Goal: Task Accomplishment & Management: Use online tool/utility

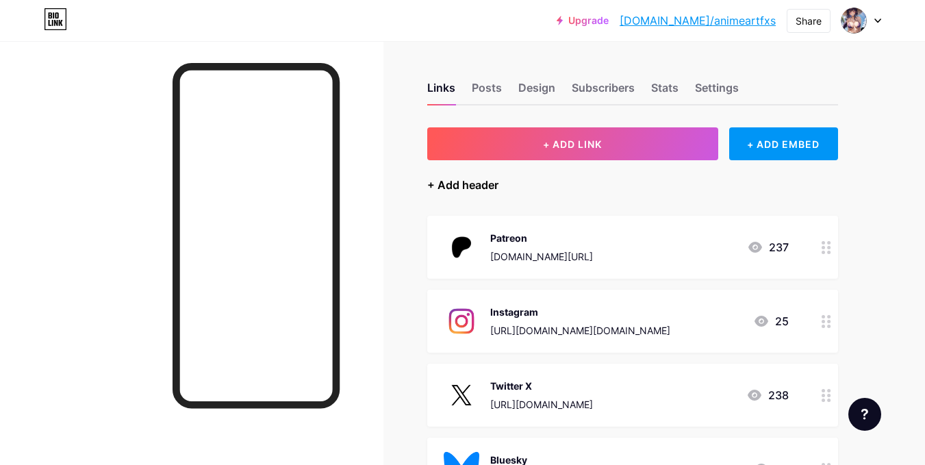
click at [461, 186] on div "+ Add header" at bounding box center [462, 185] width 71 height 16
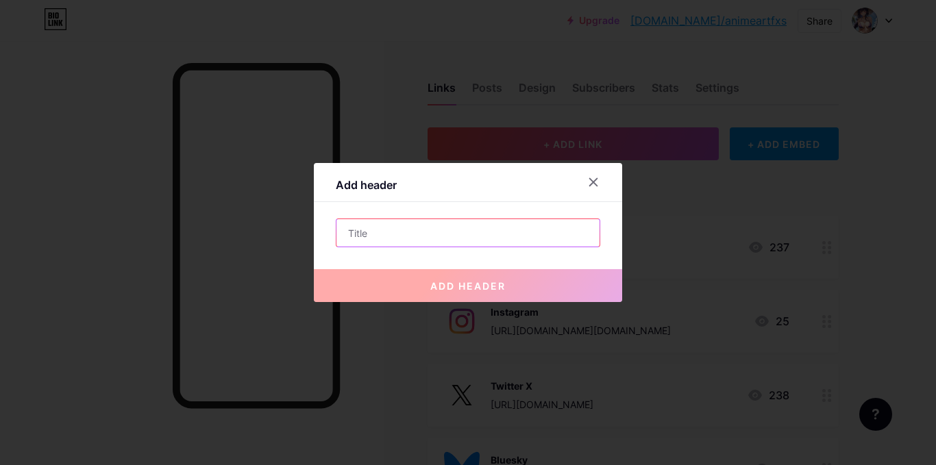
click at [447, 225] on input "text" at bounding box center [467, 232] width 263 height 27
click at [590, 179] on icon at bounding box center [594, 183] width 8 height 8
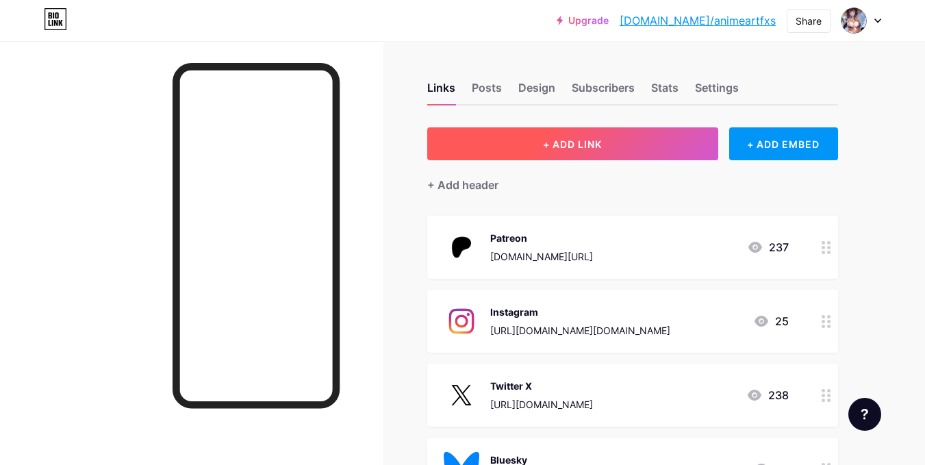
click at [650, 160] on button "+ ADD LINK" at bounding box center [572, 143] width 291 height 33
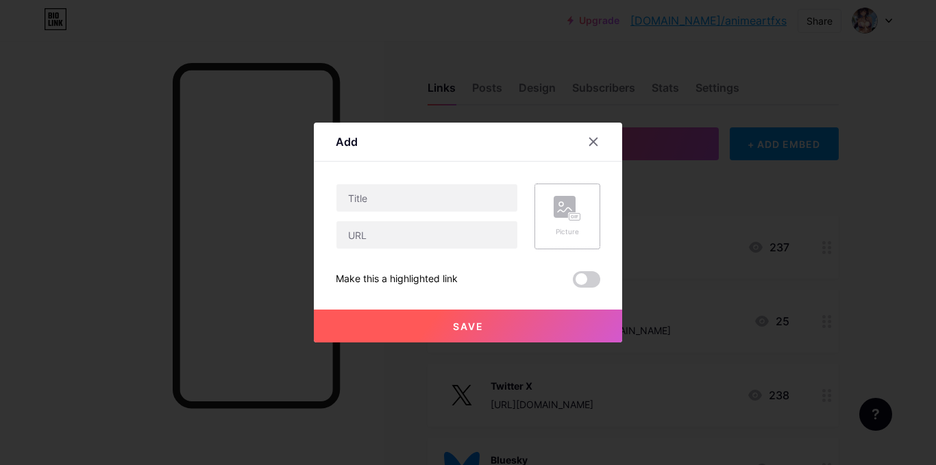
click at [566, 211] on rect at bounding box center [564, 207] width 22 height 22
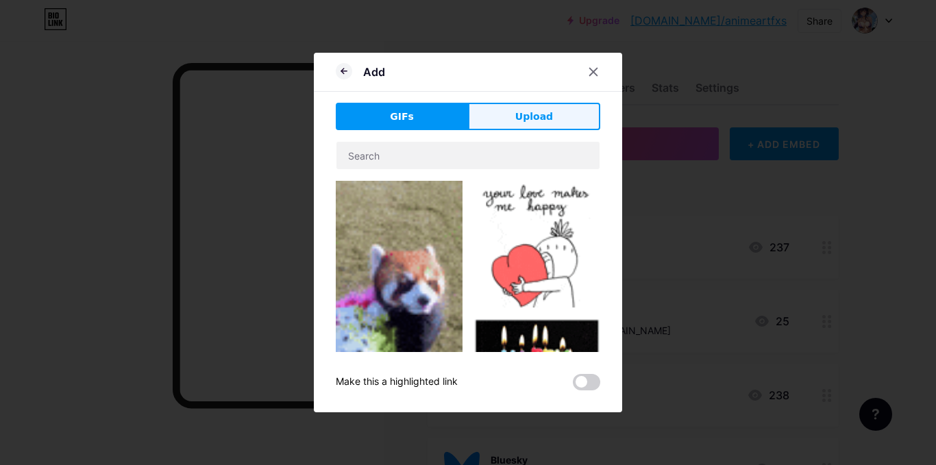
click at [521, 127] on button "Upload" at bounding box center [534, 116] width 132 height 27
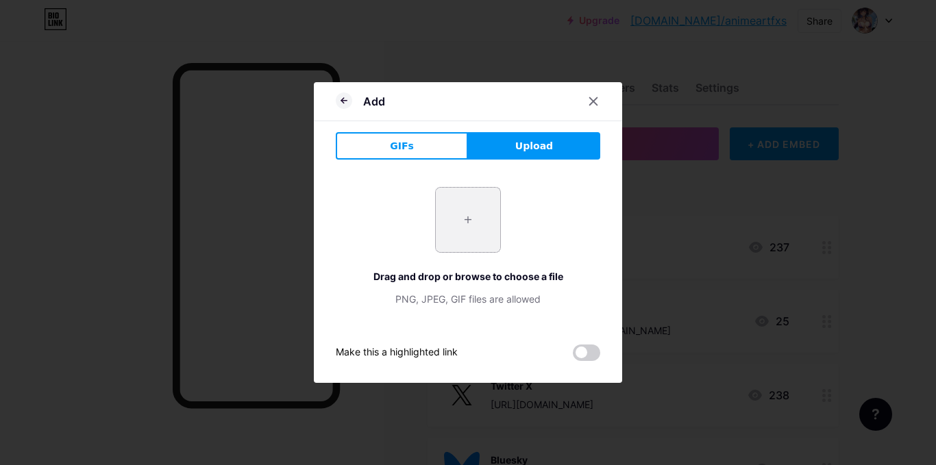
click at [462, 210] on input "file" at bounding box center [468, 220] width 64 height 64
type input "C:\fakepath\download.jpeg"
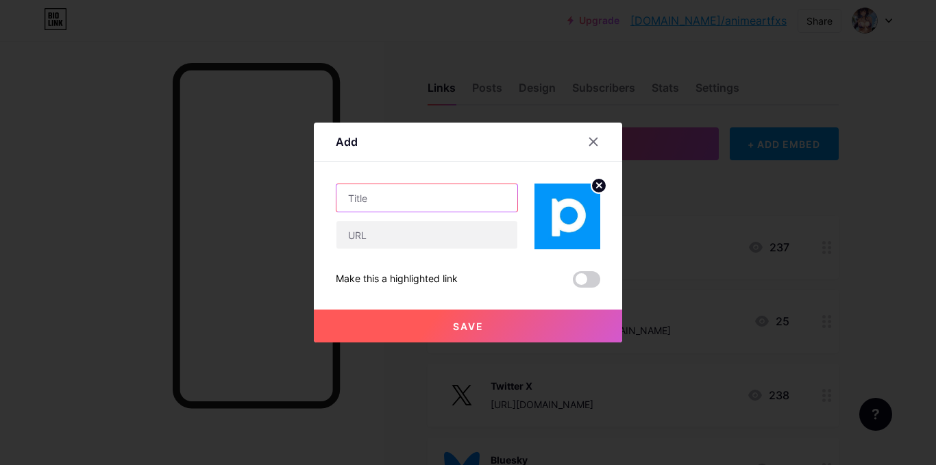
click at [370, 206] on input "text" at bounding box center [426, 197] width 181 height 27
type input "PIXVI"
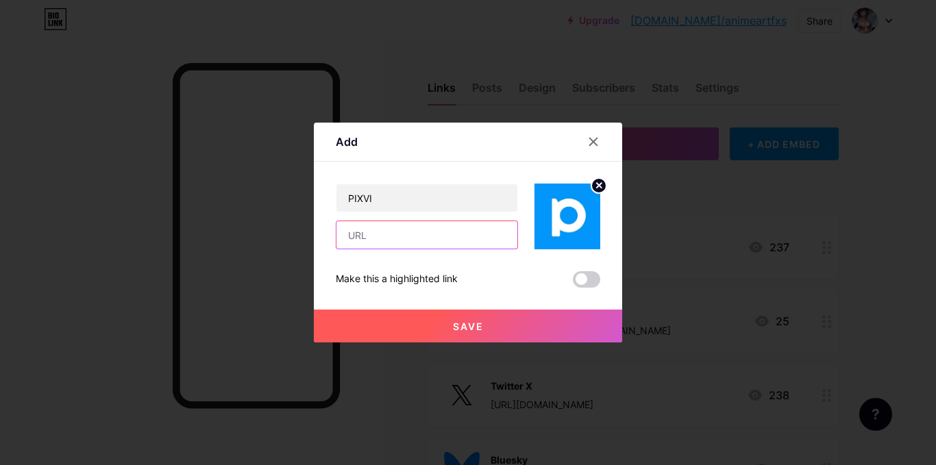
click at [377, 232] on input "text" at bounding box center [426, 234] width 181 height 27
paste input "[URL][DOMAIN_NAME]"
type input "[URL][DOMAIN_NAME]"
click at [460, 327] on span "Save" at bounding box center [468, 327] width 31 height 12
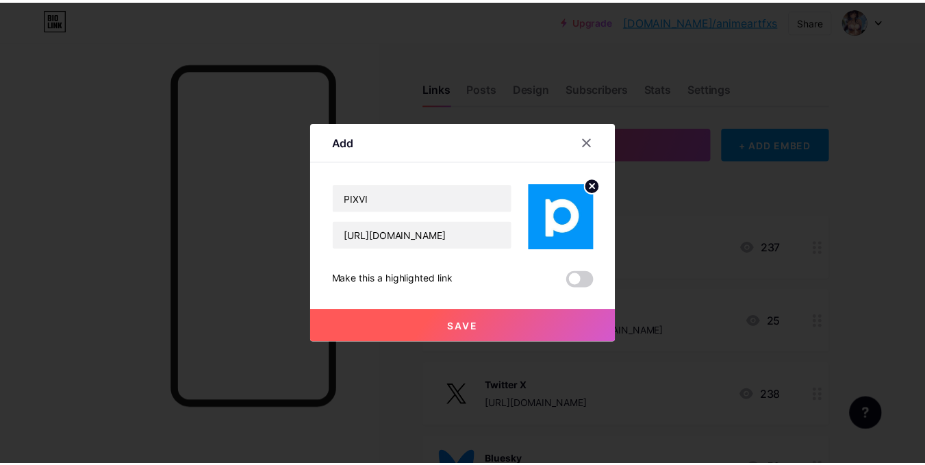
scroll to position [0, 0]
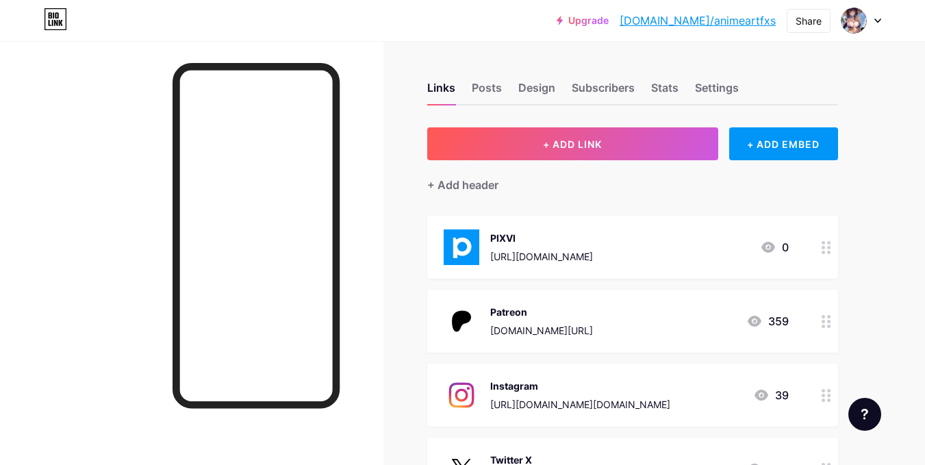
drag, startPoint x: 682, startPoint y: 246, endPoint x: 681, endPoint y: 334, distance: 88.4
click at [681, 334] on span "PIXVI [URL][DOMAIN_NAME] 0 Patreon [DOMAIN_NAME][URL] 359 Instagram [URL][DOMAI…" at bounding box center [632, 395] width 411 height 359
click at [881, 258] on div "Links Posts Design Subscribers Stats Settings + ADD LINK + ADD EMBED + Add head…" at bounding box center [448, 449] width 896 height 816
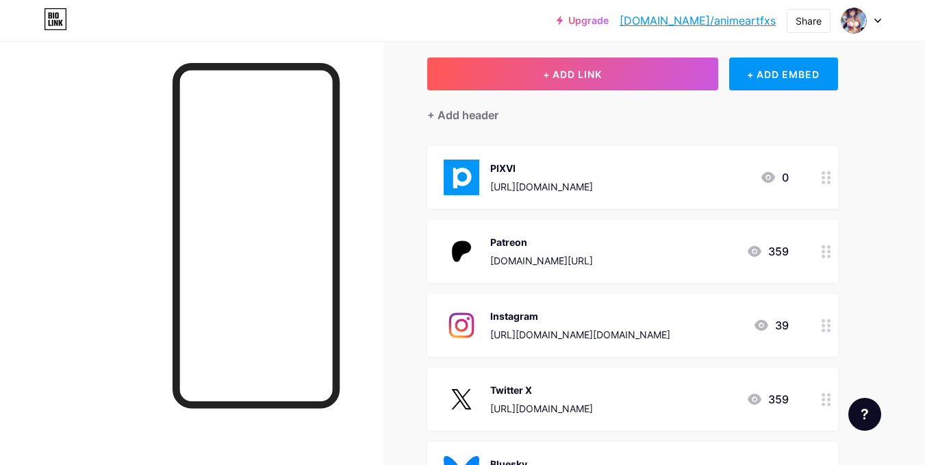
scroll to position [68, 0]
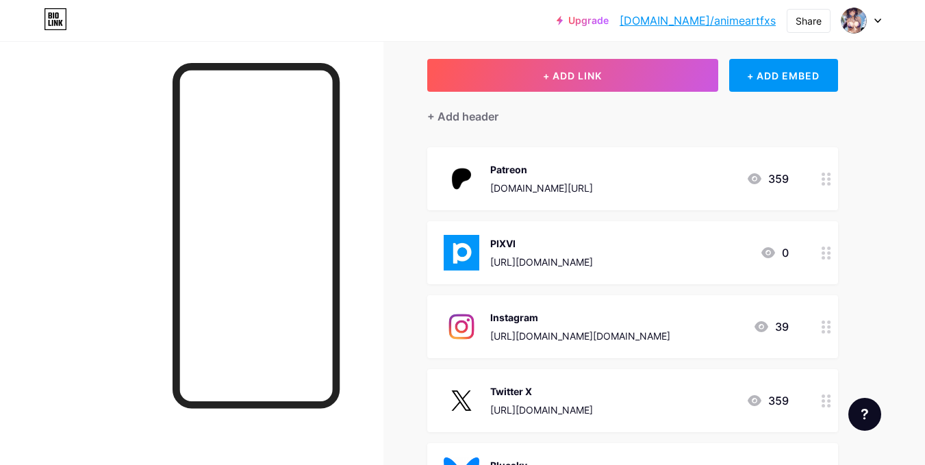
click at [892, 247] on div "Links Posts Design Subscribers Stats Settings + ADD LINK + ADD EMBED + Add head…" at bounding box center [448, 381] width 896 height 816
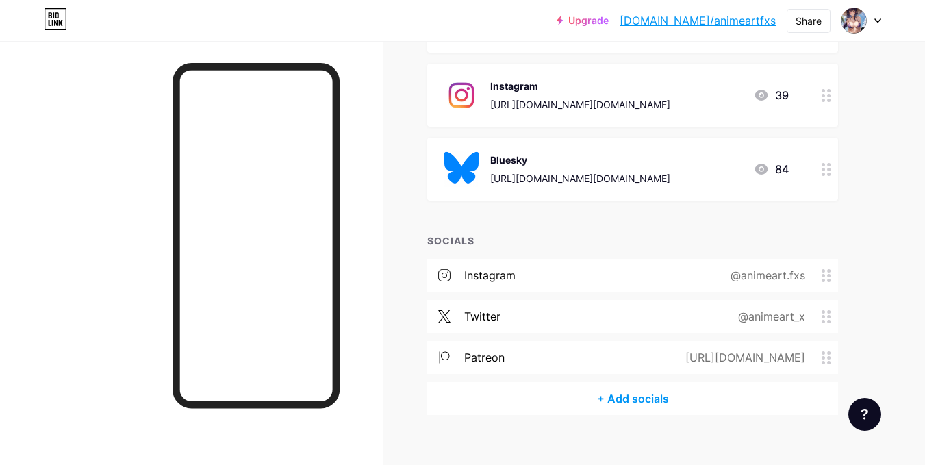
scroll to position [392, 0]
